Goal: Information Seeking & Learning: Learn about a topic

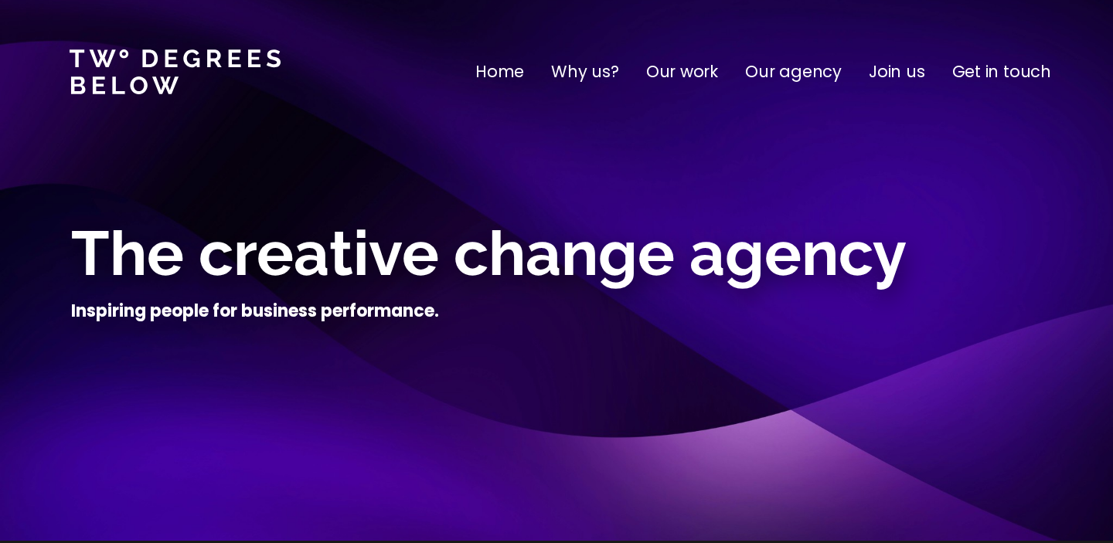
click at [819, 70] on p "Our agency" at bounding box center [793, 71] width 97 height 25
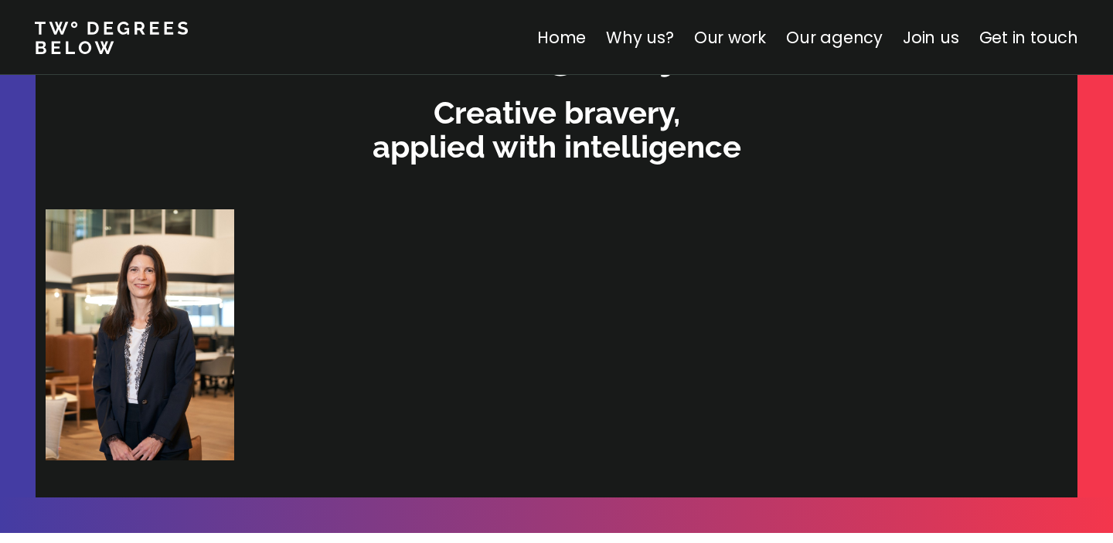
scroll to position [3309, 0]
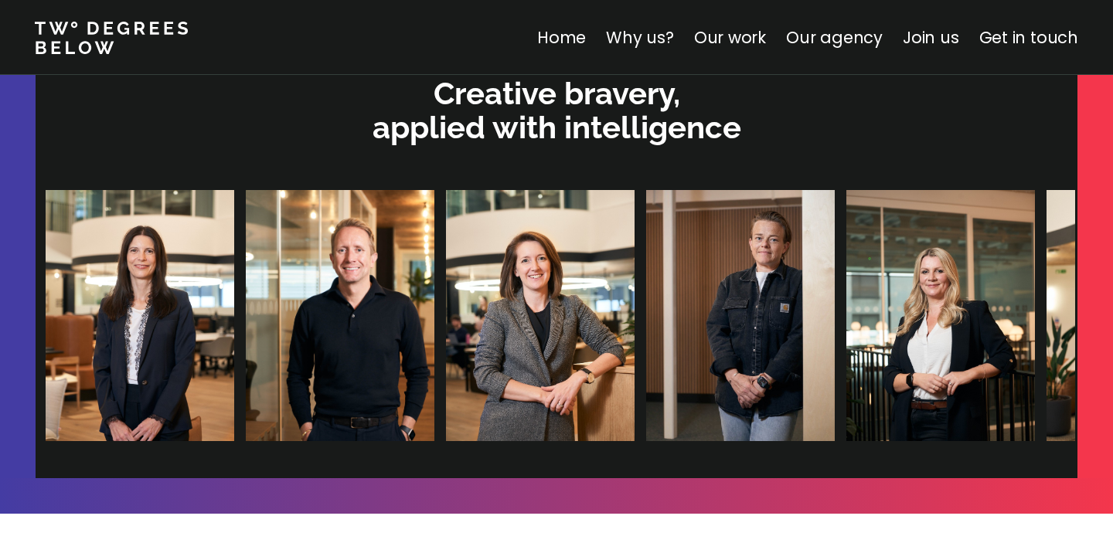
scroll to position [3276, 0]
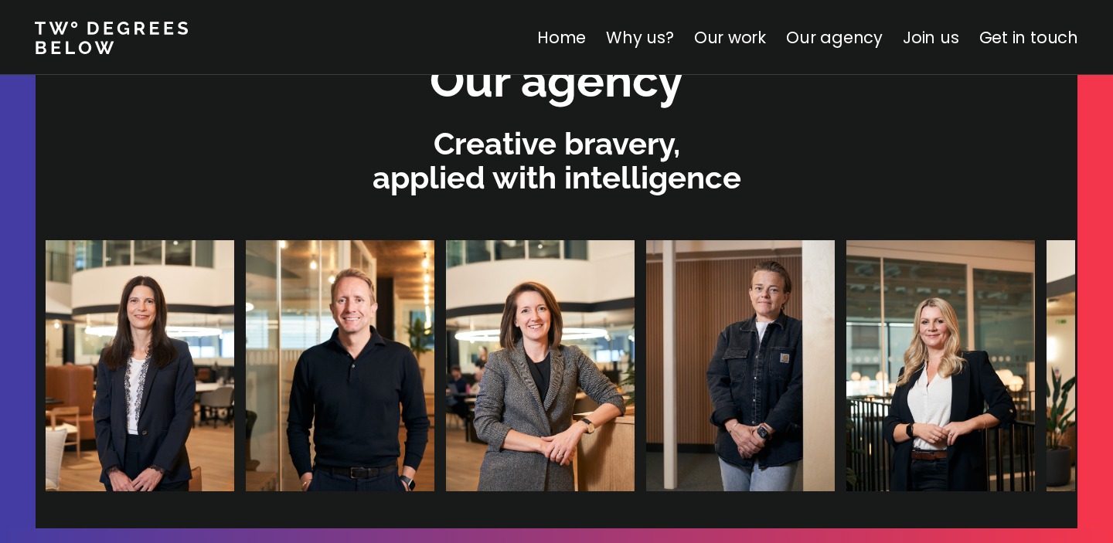
click at [819, 46] on link "Join us" at bounding box center [931, 37] width 56 height 22
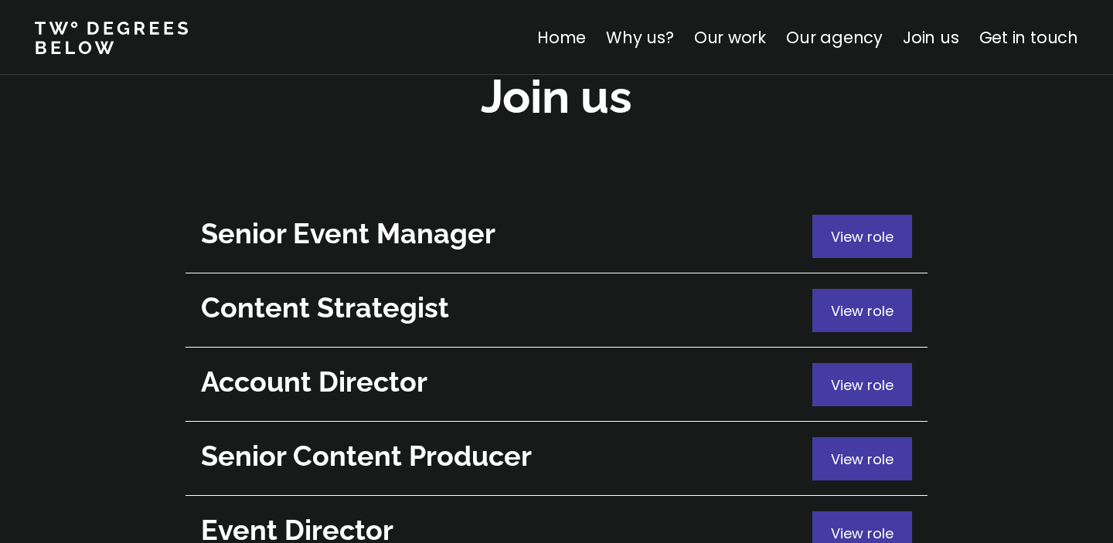
scroll to position [5557, 0]
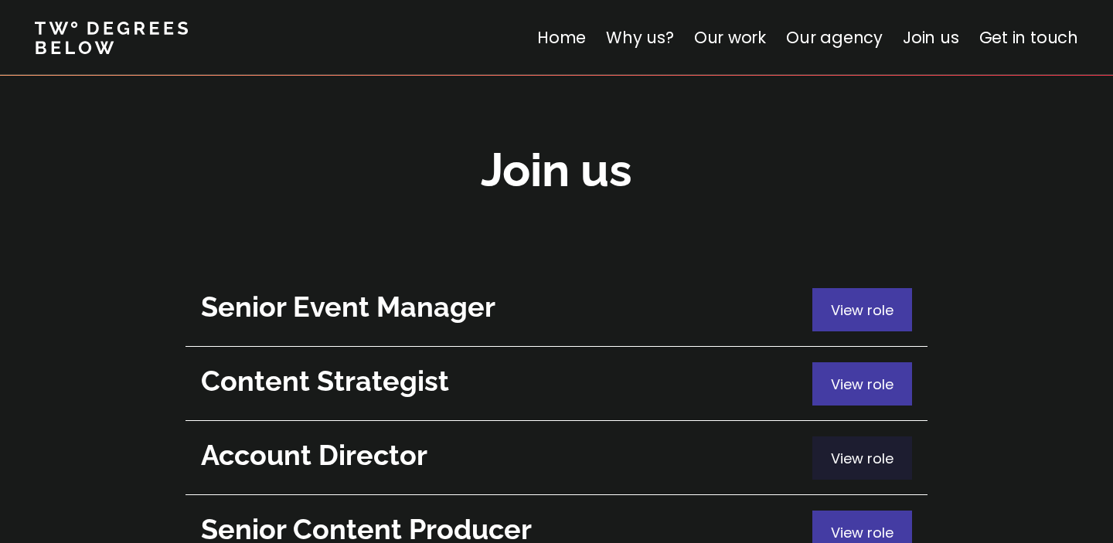
click at [819, 449] on span "View role" at bounding box center [862, 458] width 63 height 19
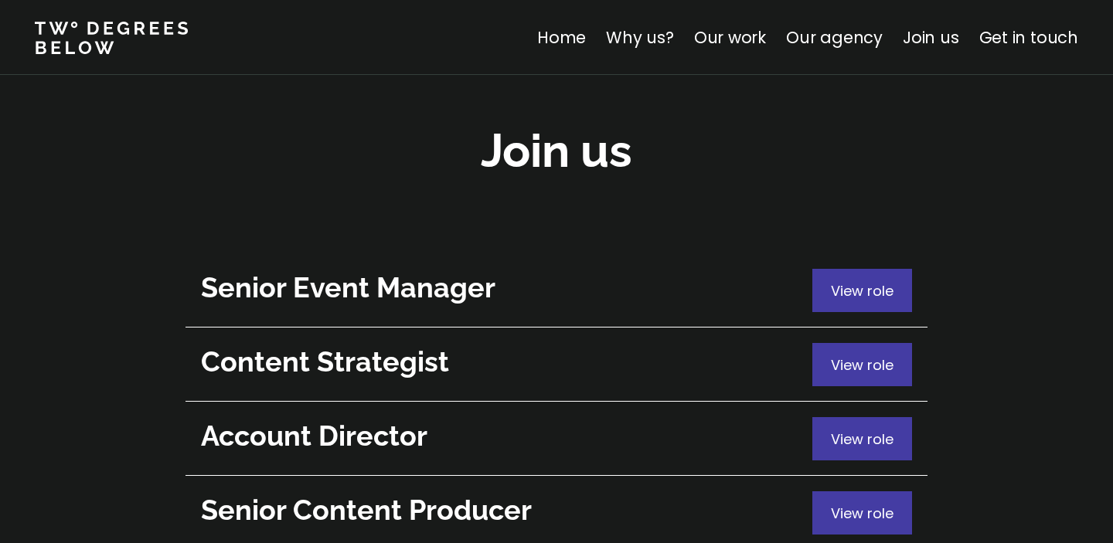
scroll to position [5591, 0]
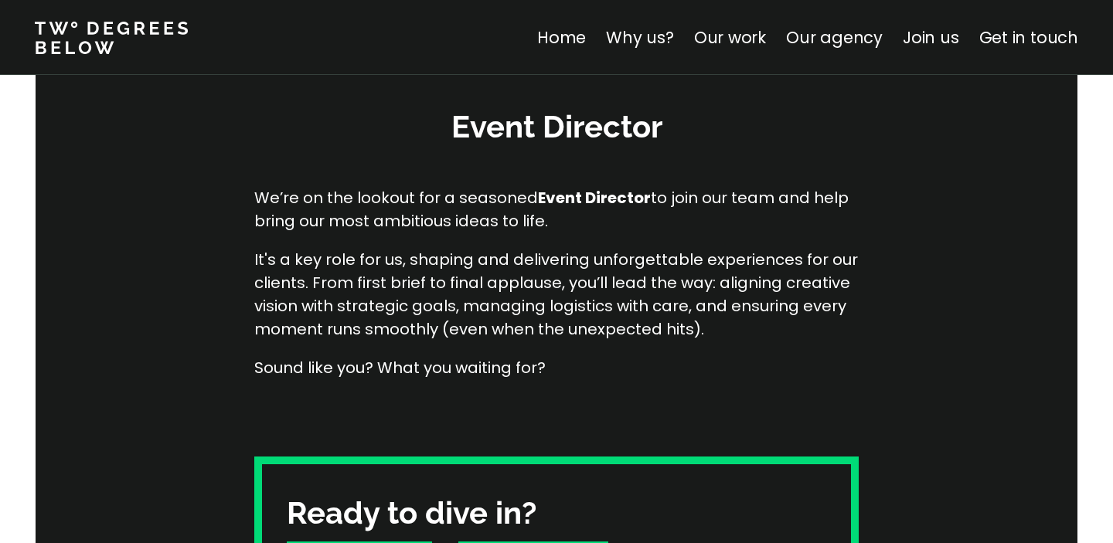
scroll to position [182, 0]
